Goal: Navigation & Orientation: Find specific page/section

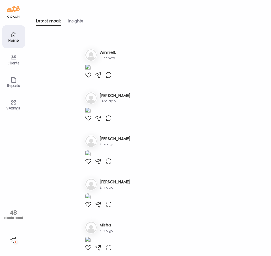
scroll to position [141, 0]
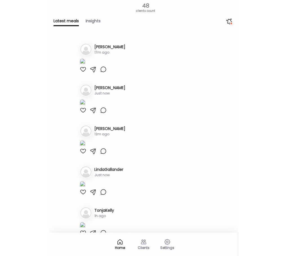
scroll to position [479, 0]
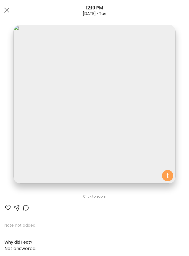
click at [26, 80] on img at bounding box center [95, 104] width 162 height 159
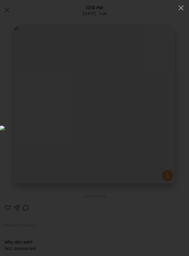
click at [26, 126] on img at bounding box center [94, 128] width 189 height 5
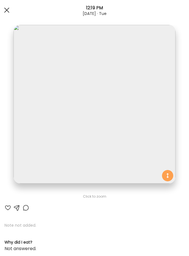
click at [5, 11] on div at bounding box center [6, 10] width 11 height 11
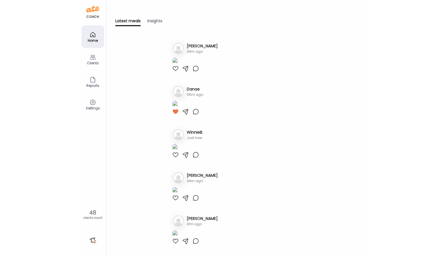
scroll to position [0, 0]
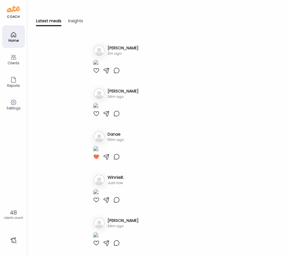
click at [15, 240] on div at bounding box center [13, 239] width 9 height 9
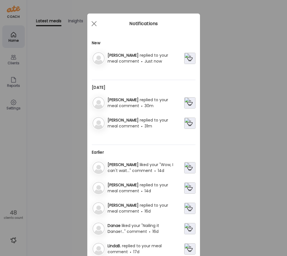
click at [185, 59] on img at bounding box center [189, 58] width 11 height 11
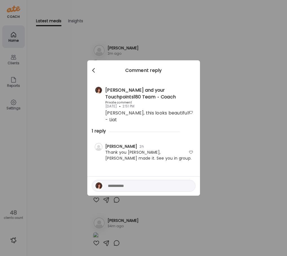
click at [93, 67] on div at bounding box center [93, 70] width 11 height 11
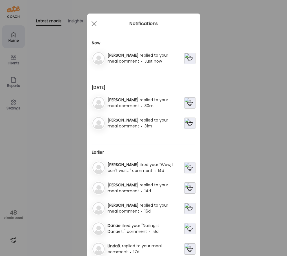
click at [189, 58] on img at bounding box center [189, 58] width 11 height 11
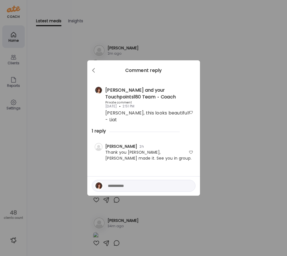
click at [93, 71] on span at bounding box center [93, 69] width 3 height 3
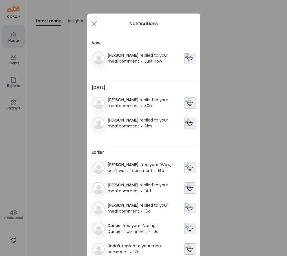
click at [58, 162] on div "Ate Coach Dashboard Wahoo! It’s official Take a moment to set up your Coach Pro…" at bounding box center [143, 128] width 287 height 256
